Goal: Information Seeking & Learning: Check status

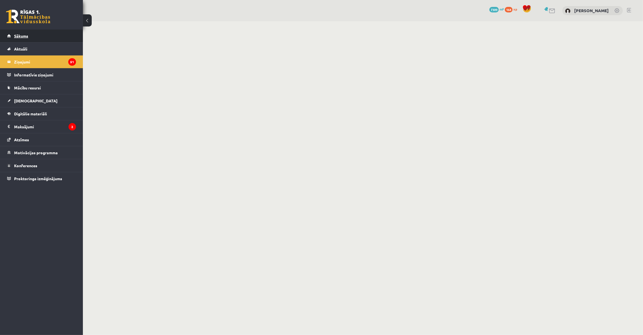
click at [48, 37] on link "Sākums" at bounding box center [41, 36] width 69 height 13
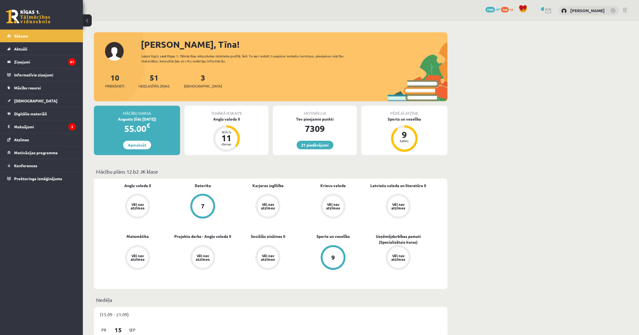
click at [48, 37] on link "Sākums" at bounding box center [41, 36] width 69 height 13
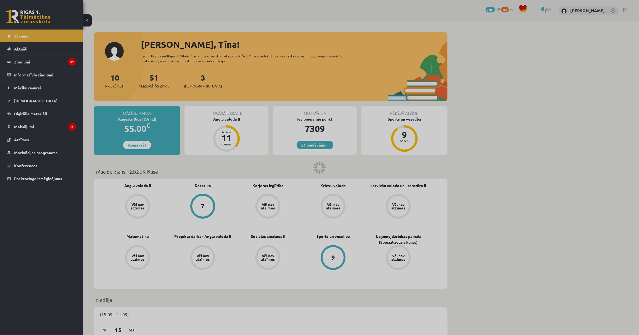
click at [48, 37] on div at bounding box center [319, 167] width 639 height 335
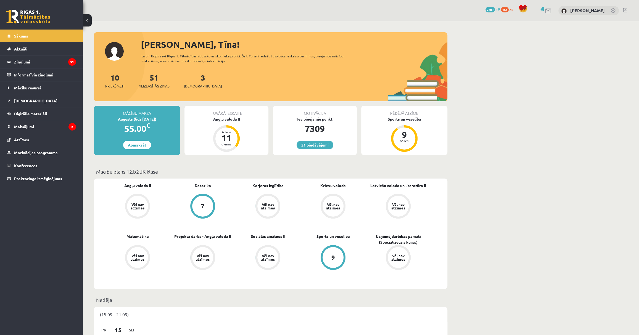
click at [48, 37] on link "Sākums" at bounding box center [41, 36] width 69 height 13
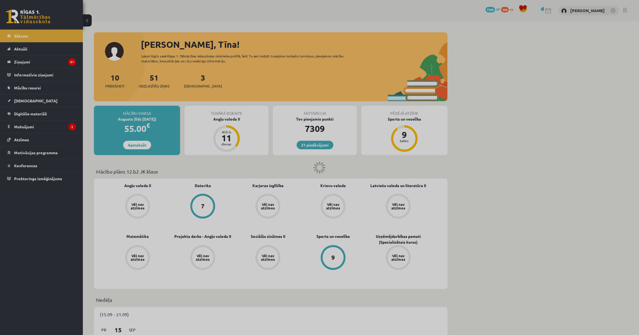
click at [48, 37] on div at bounding box center [319, 167] width 639 height 335
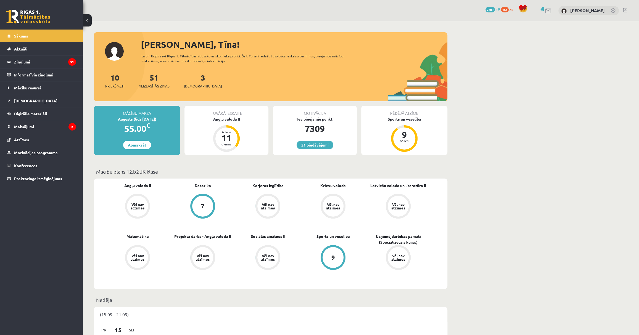
drag, startPoint x: 0, startPoint y: 0, endPoint x: 48, endPoint y: 37, distance: 60.7
click at [48, 37] on link "Sākums" at bounding box center [41, 36] width 69 height 13
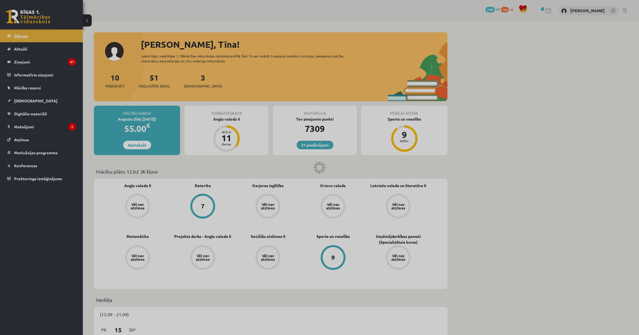
click at [48, 37] on div at bounding box center [319, 167] width 639 height 335
click at [48, 37] on link "Sākums" at bounding box center [41, 36] width 69 height 13
click at [48, 37] on div at bounding box center [319, 167] width 639 height 335
click at [47, 37] on div at bounding box center [319, 167] width 639 height 335
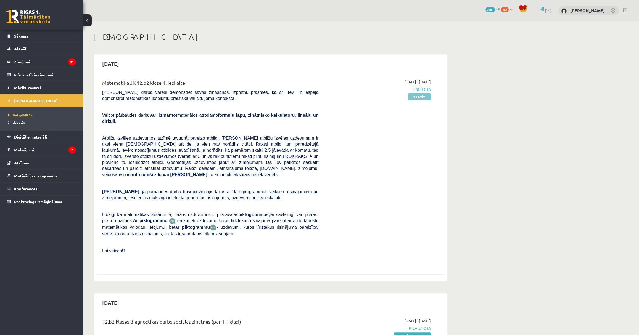
click at [418, 94] on link "Skatīt" at bounding box center [419, 96] width 23 height 7
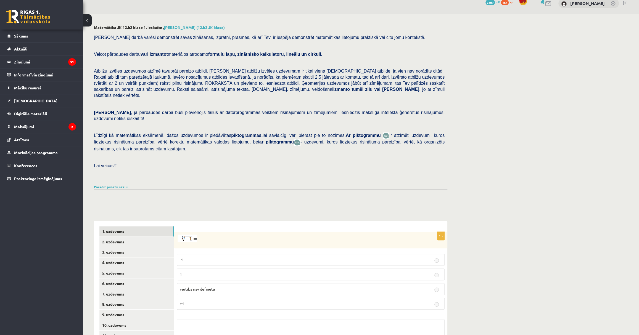
scroll to position [59, 0]
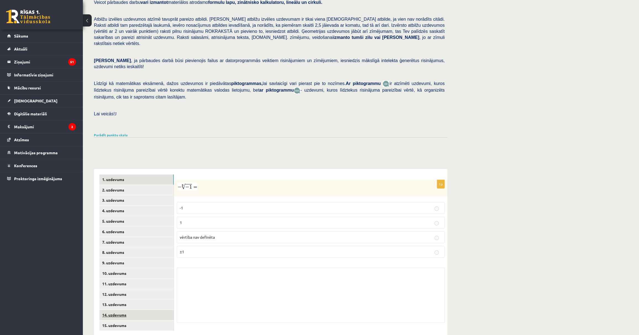
click at [121, 310] on link "14. uzdevums" at bounding box center [136, 315] width 74 height 10
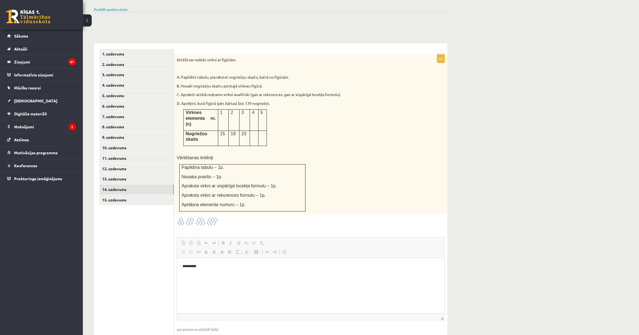
scroll to position [0, 0]
click at [196, 275] on html "**********" at bounding box center [310, 266] width 267 height 17
click at [131, 143] on link "10. uzdevums" at bounding box center [136, 148] width 74 height 10
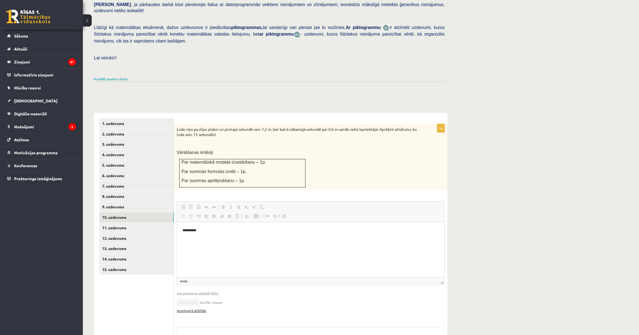
click at [200, 308] on link "Iesniegtā atbilde" at bounding box center [192, 311] width 30 height 6
click at [133, 223] on link "11. uzdevums" at bounding box center [136, 228] width 74 height 10
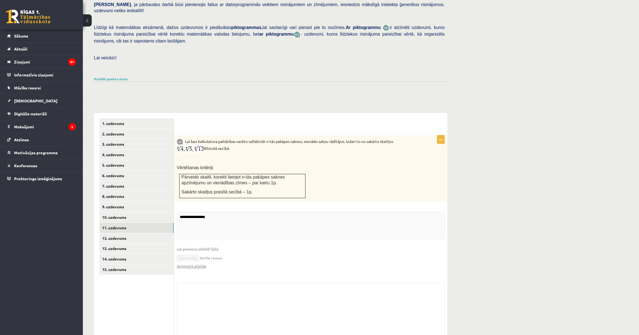
click at [197, 259] on fieldset "**********" at bounding box center [311, 243] width 268 height 63
click at [197, 250] on html "**********" at bounding box center [310, 241] width 267 height 17
click at [196, 319] on link "Iesniegtā atbilde" at bounding box center [192, 322] width 30 height 6
click at [134, 233] on link "12. uzdevums" at bounding box center [136, 238] width 74 height 10
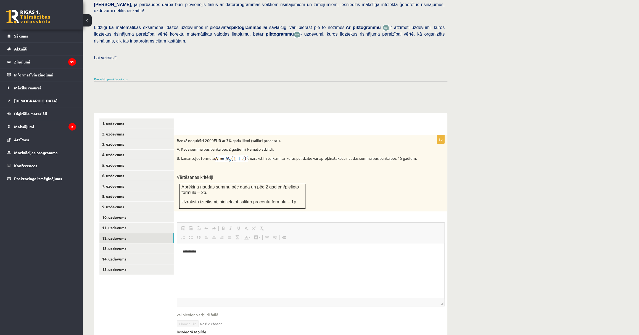
click at [204, 329] on link "Iesniegtā atbilde" at bounding box center [192, 332] width 30 height 6
click at [129, 244] on link "13. uzdevums" at bounding box center [136, 249] width 74 height 10
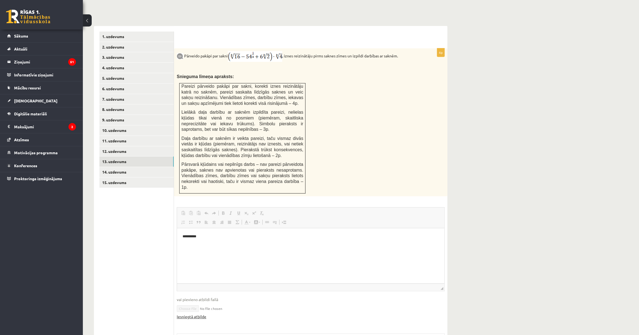
click at [196, 245] on html "**********" at bounding box center [310, 236] width 267 height 17
click at [200, 314] on link "Iesniegtā atbilde" at bounding box center [192, 317] width 30 height 6
click at [149, 167] on link "14. uzdevums" at bounding box center [136, 172] width 74 height 10
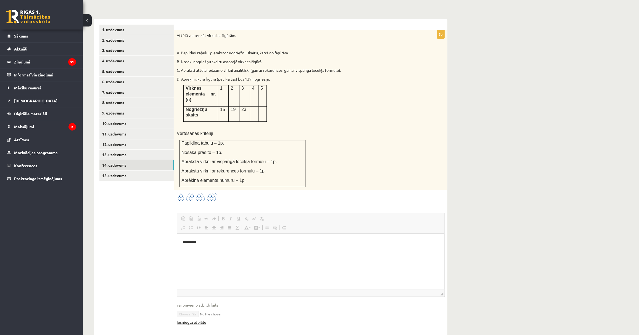
click at [191, 320] on link "Iesniegtā atbilde" at bounding box center [192, 323] width 30 height 6
click at [138, 171] on link "15. uzdevums" at bounding box center [136, 176] width 74 height 10
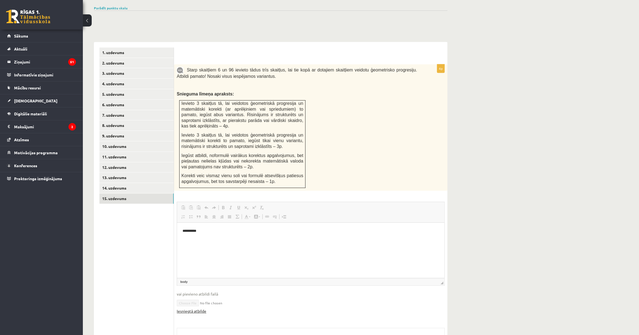
click at [198, 239] on html "**********" at bounding box center [310, 231] width 267 height 17
click at [202, 308] on link "Iesniegtā atbilde" at bounding box center [192, 311] width 30 height 6
